Goal: Transaction & Acquisition: Purchase product/service

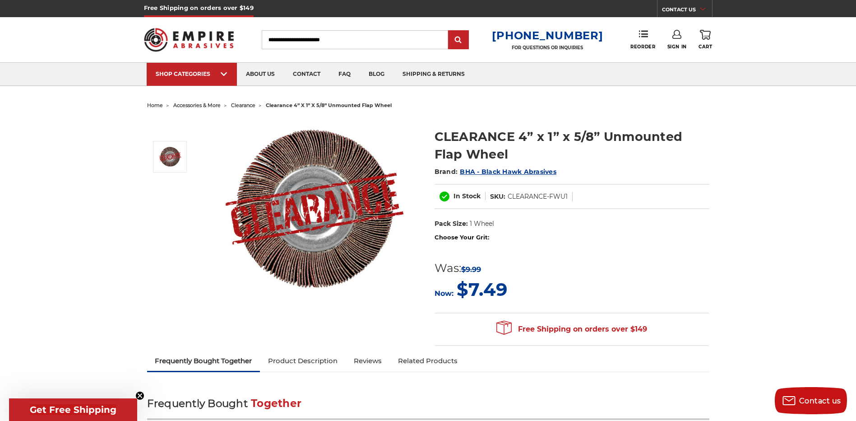
click at [471, 237] on label "Choose Your Grit:" at bounding box center [572, 237] width 275 height 9
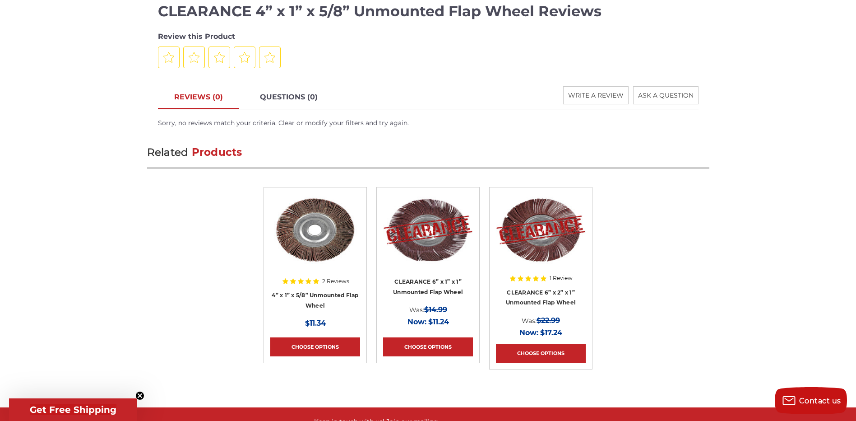
scroll to position [812, 0]
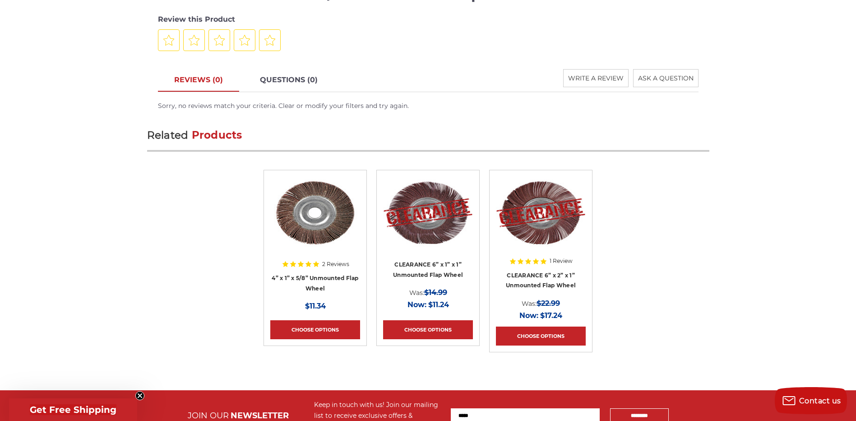
click at [320, 232] on img at bounding box center [315, 212] width 90 height 72
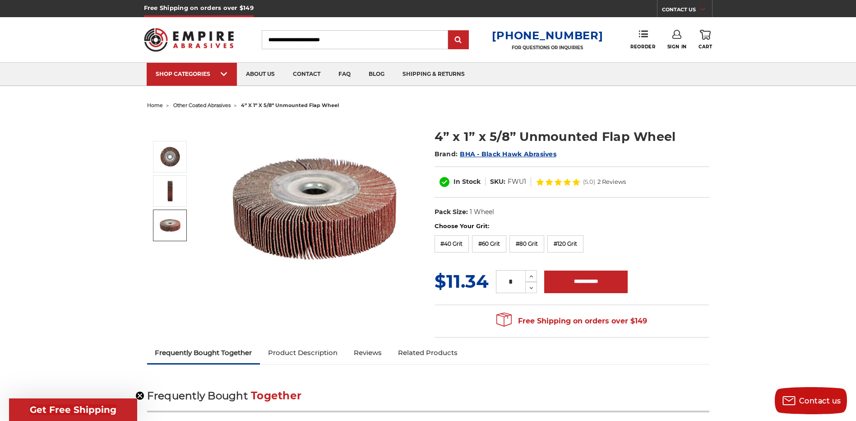
click at [171, 225] on img at bounding box center [170, 225] width 23 height 23
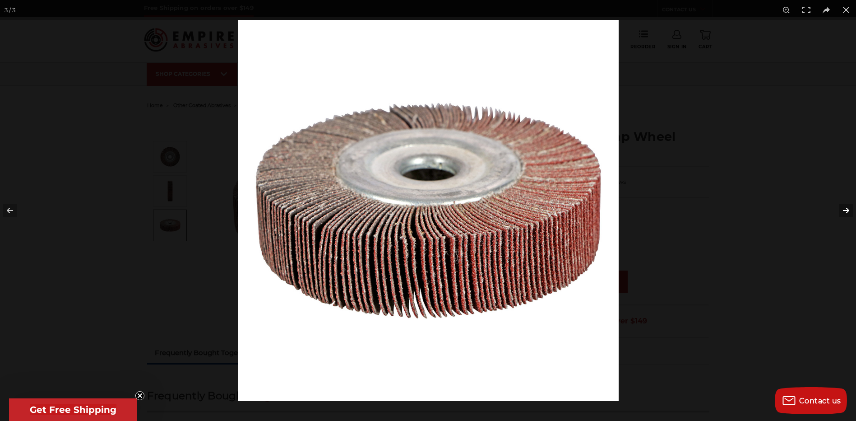
click at [847, 211] on button at bounding box center [841, 210] width 32 height 45
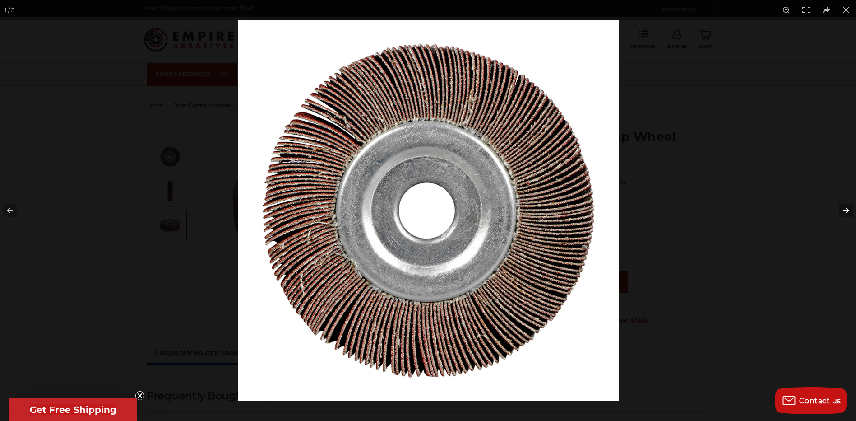
click at [847, 211] on button at bounding box center [841, 210] width 32 height 45
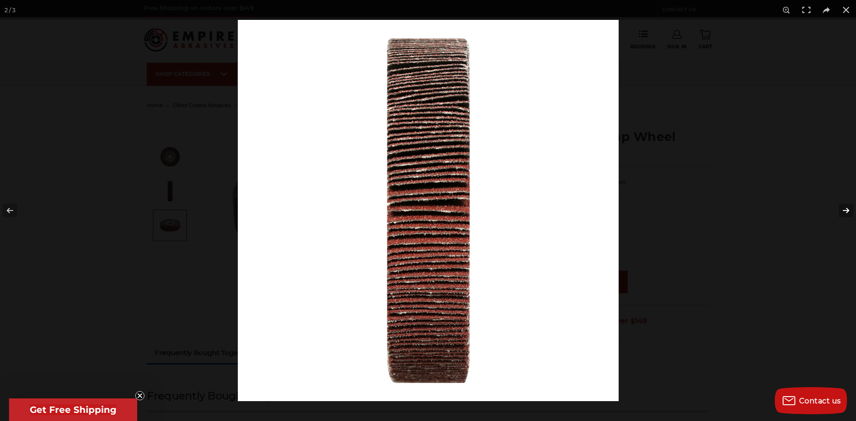
click at [847, 211] on button at bounding box center [841, 210] width 32 height 45
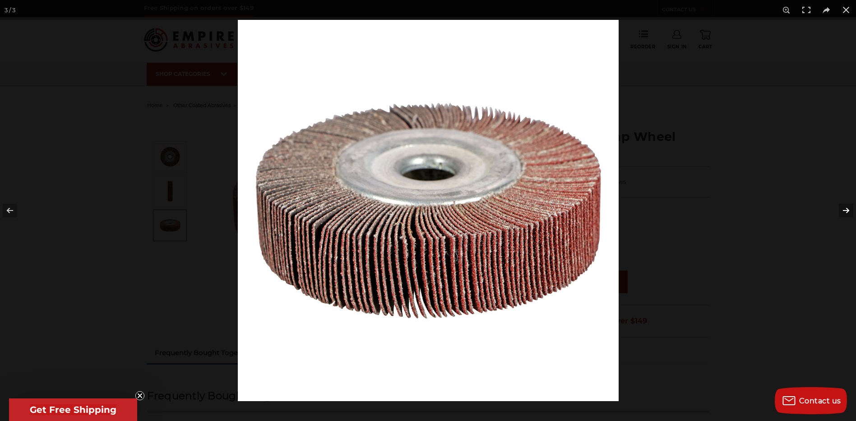
click at [847, 211] on button at bounding box center [841, 210] width 32 height 45
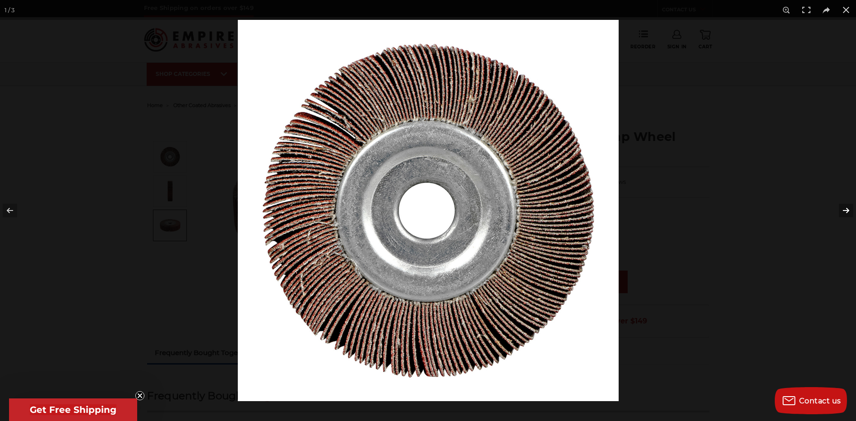
click at [847, 211] on button at bounding box center [841, 210] width 32 height 45
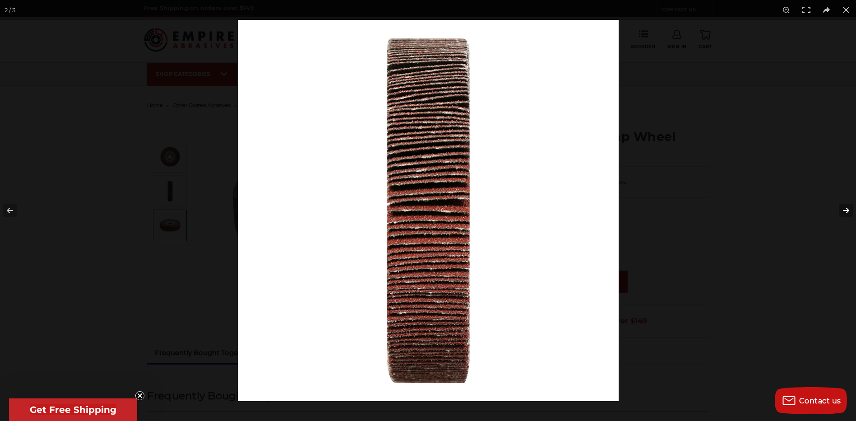
click at [847, 211] on button at bounding box center [841, 210] width 32 height 45
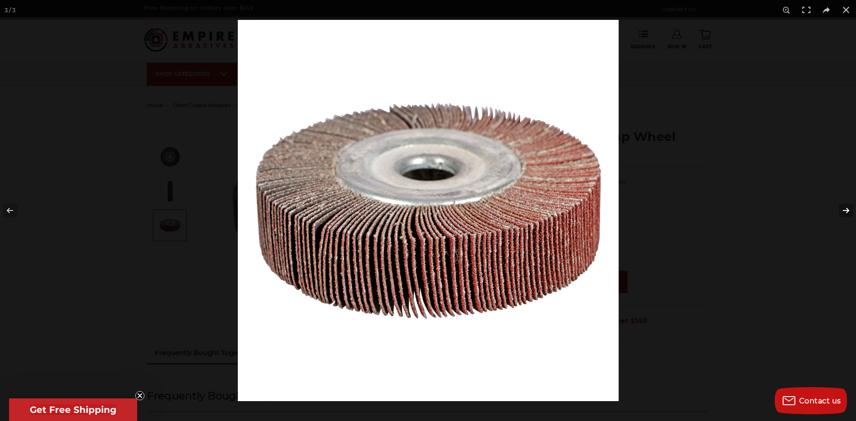
click at [847, 211] on button at bounding box center [841, 210] width 32 height 45
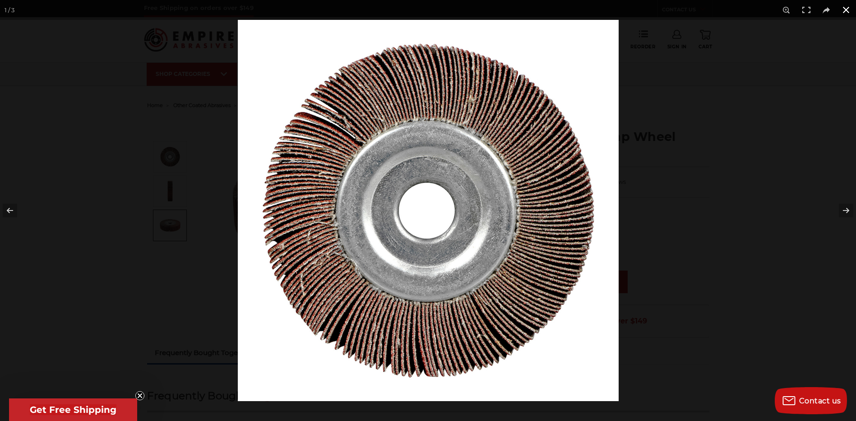
click at [846, 17] on button at bounding box center [846, 10] width 20 height 20
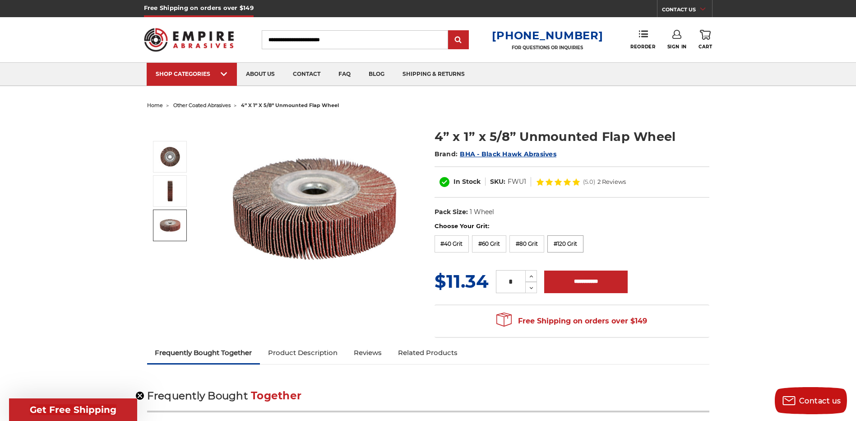
click at [565, 244] on label "#120 Grit" at bounding box center [565, 243] width 36 height 17
